Goal: Information Seeking & Learning: Learn about a topic

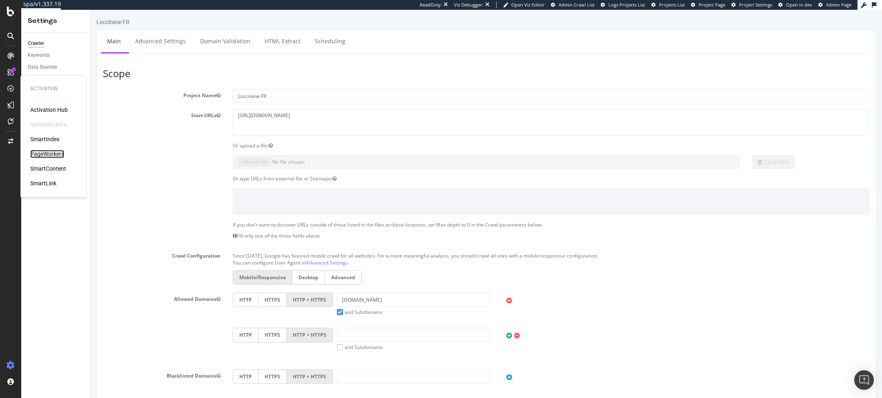
click at [41, 155] on div "PageWorkers" at bounding box center [47, 154] width 34 height 8
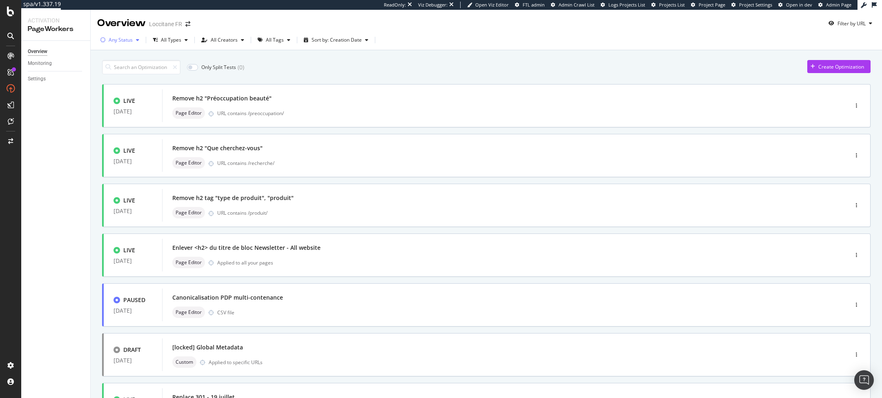
click at [124, 42] on div "Any Status" at bounding box center [121, 40] width 24 height 5
click at [325, 64] on div "Only Split Tests ( 0 ) Create Optimization" at bounding box center [486, 67] width 768 height 14
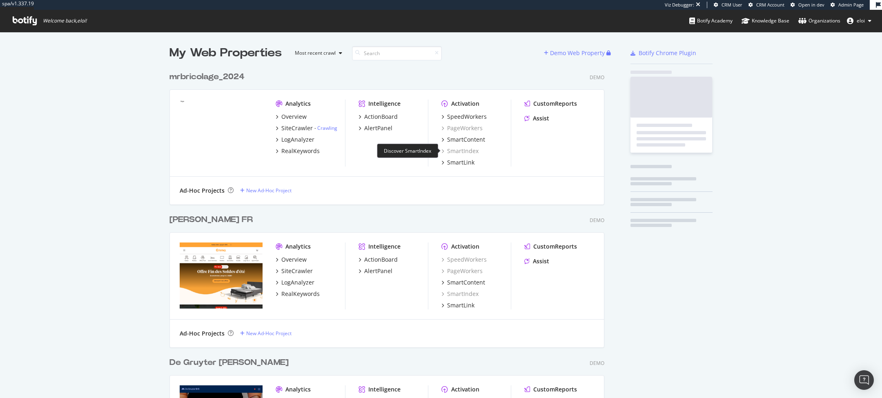
scroll to position [2897, 441]
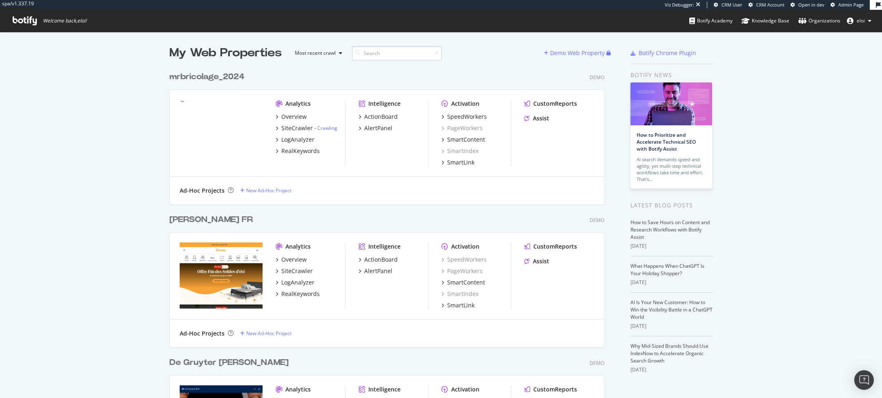
click at [390, 49] on input at bounding box center [397, 53] width 90 height 14
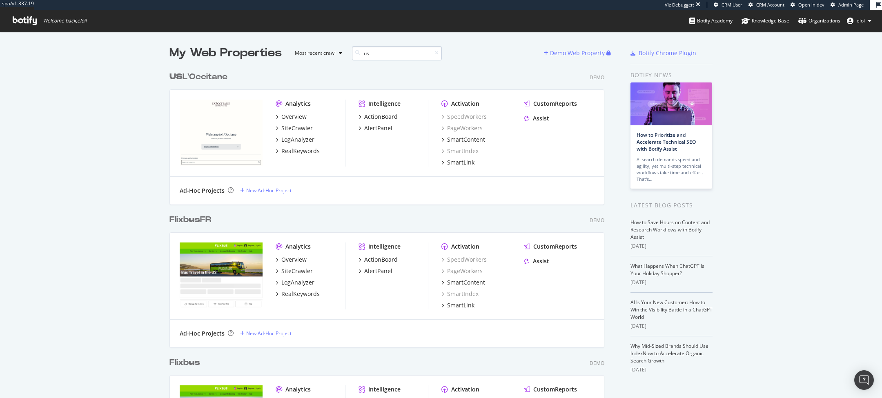
scroll to position [999, 441]
type input "us"
click at [215, 73] on div "US L'Occitane" at bounding box center [198, 77] width 58 height 12
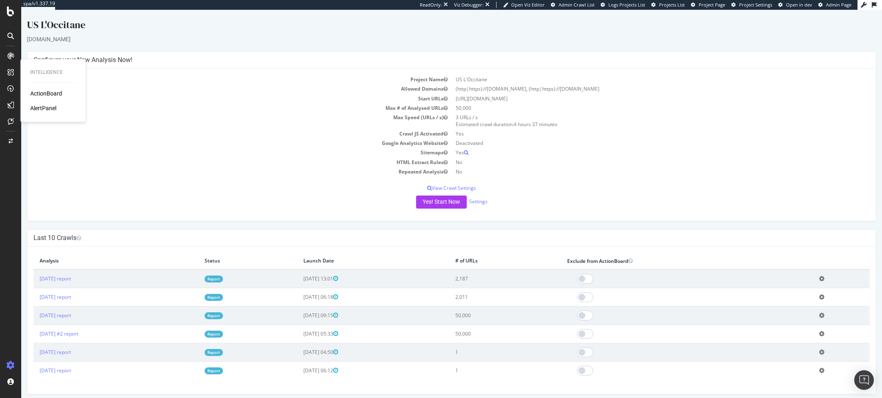
click at [45, 91] on div "ActionBoard" at bounding box center [46, 93] width 32 height 8
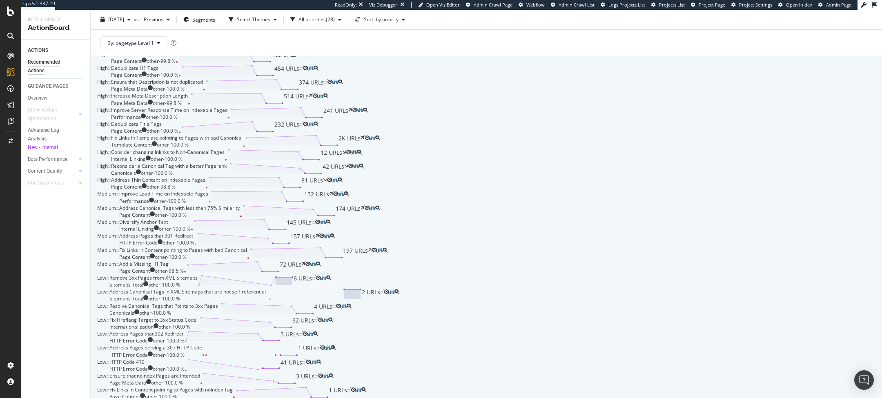
scroll to position [78, 0]
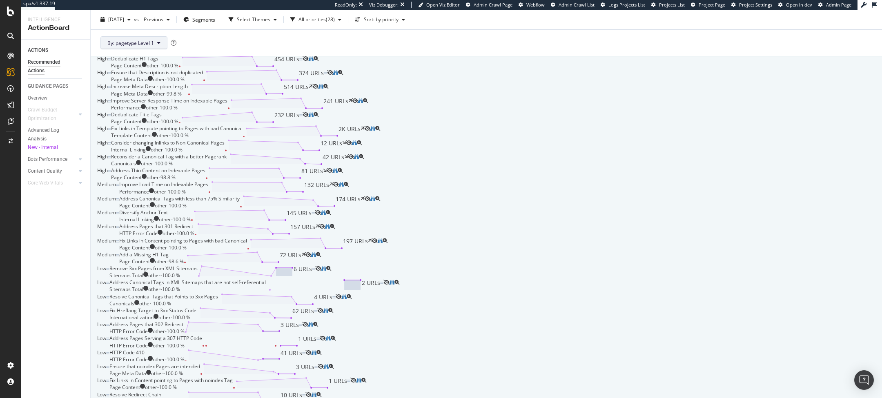
click at [145, 43] on span "By: pagetype Level 1" at bounding box center [130, 42] width 47 height 7
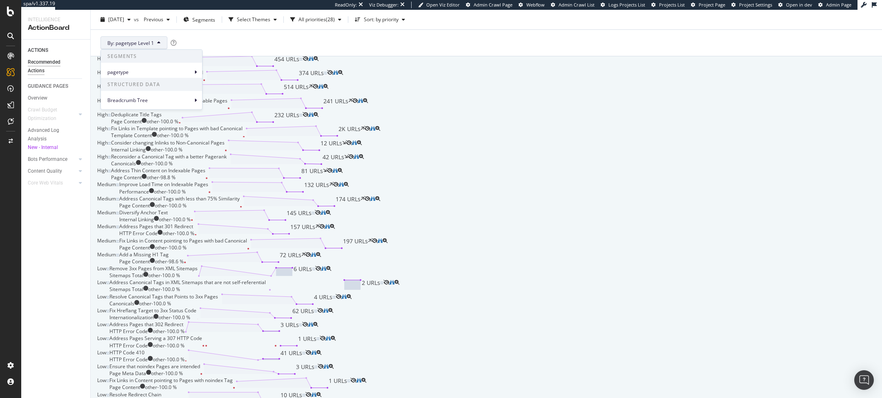
click at [238, 40] on div "By: pagetype Level 1" at bounding box center [486, 43] width 778 height 26
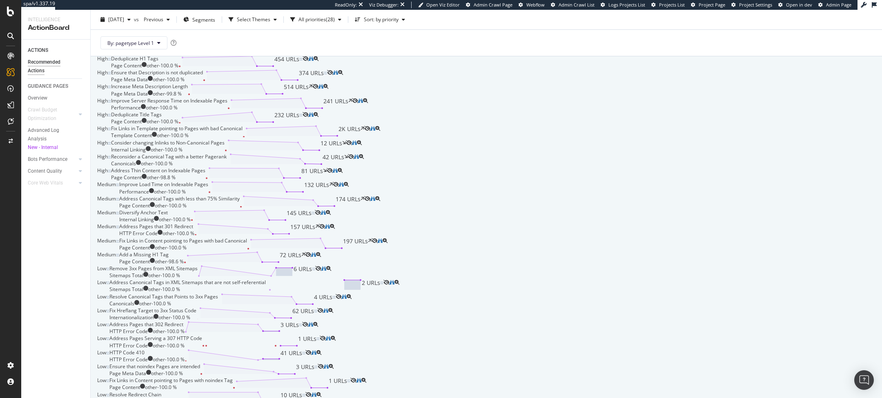
scroll to position [0, 0]
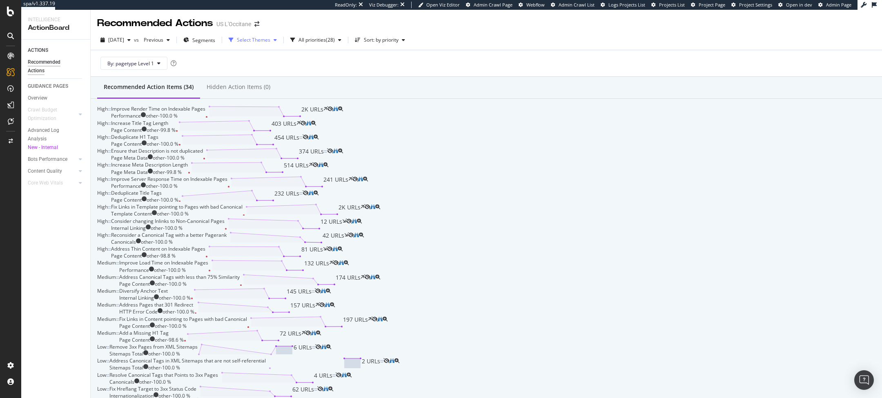
click at [270, 39] on div "Select Themes" at bounding box center [253, 40] width 33 height 5
click at [267, 60] on div "Page Content" at bounding box center [261, 63] width 31 height 7
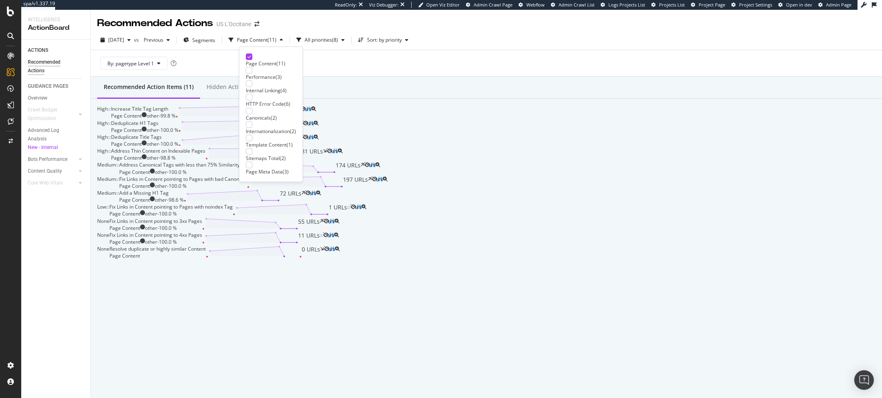
click at [262, 80] on div "Page Content ( 11 ) Performance ( 3 ) Internal Linking ( 4 ) HTTP Error Code ( …" at bounding box center [271, 114] width 50 height 122
click at [261, 87] on div "Internal Linking" at bounding box center [263, 90] width 35 height 7
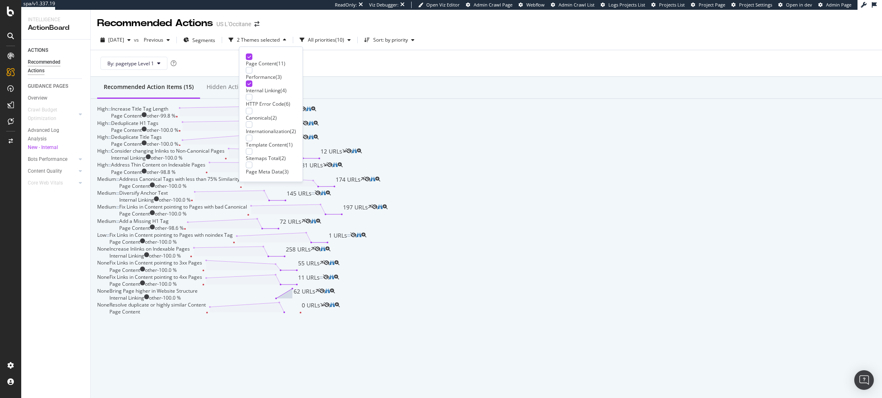
click at [259, 100] on div "HTTP Error Code" at bounding box center [265, 103] width 38 height 7
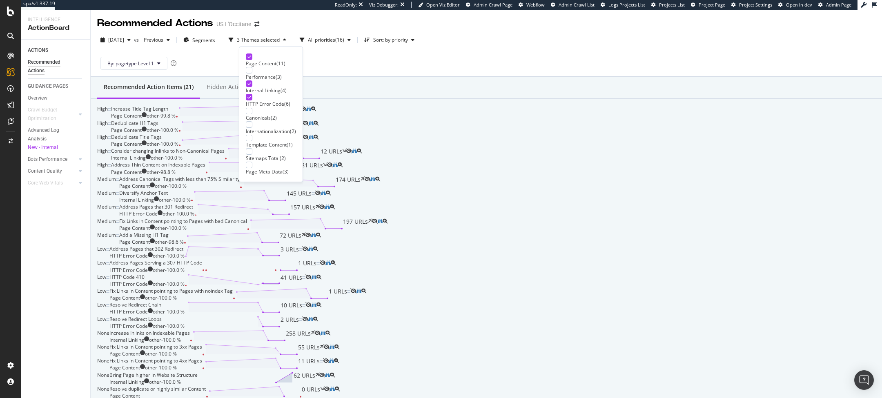
click at [259, 114] on div "Canonicals" at bounding box center [258, 117] width 25 height 7
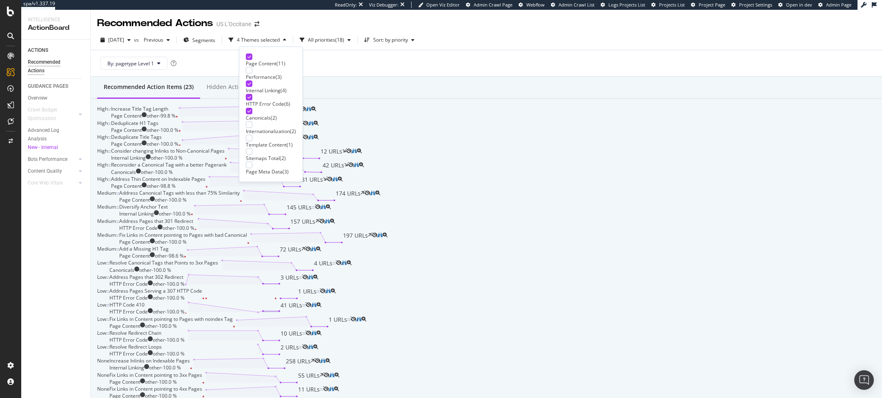
click at [259, 128] on div "Internationalization" at bounding box center [268, 131] width 44 height 7
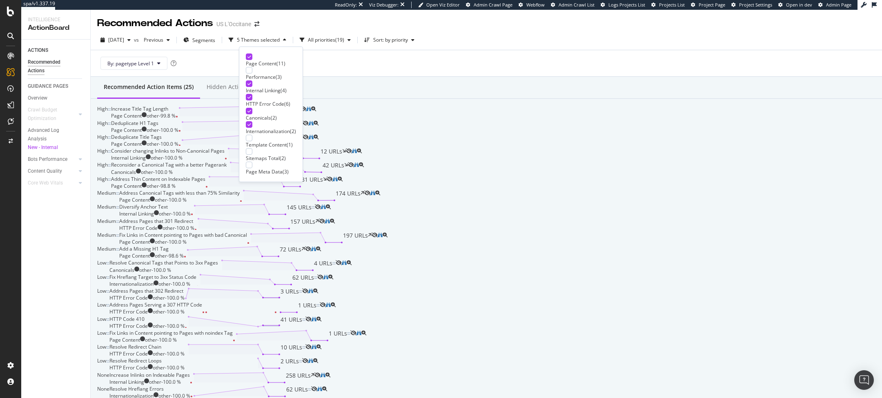
click at [259, 141] on div "Template Content" at bounding box center [266, 144] width 41 height 7
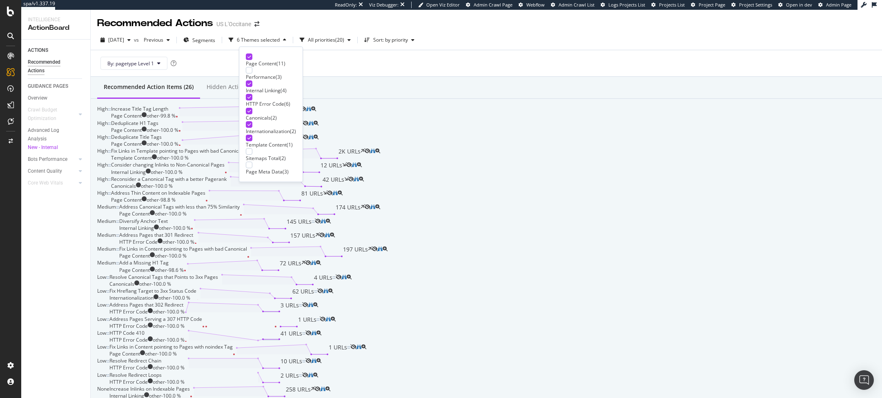
click at [259, 155] on div "Sitemaps Total" at bounding box center [263, 158] width 34 height 7
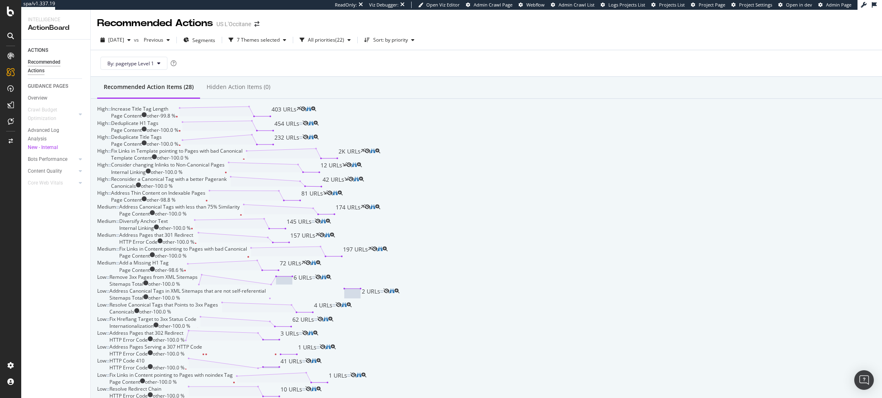
click at [427, 83] on div "Recommended Action Items (28) Hidden Action Items (0)" at bounding box center [486, 88] width 791 height 22
